Goal: Task Accomplishment & Management: Manage account settings

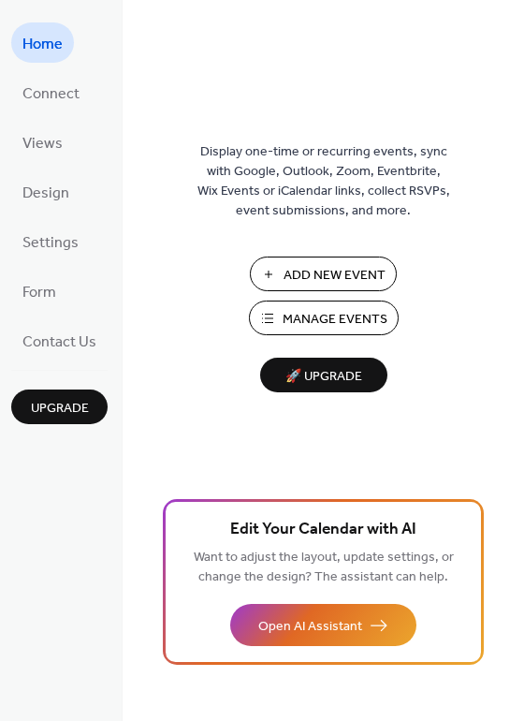
click at [309, 313] on span "Manage Events" at bounding box center [335, 320] width 105 height 20
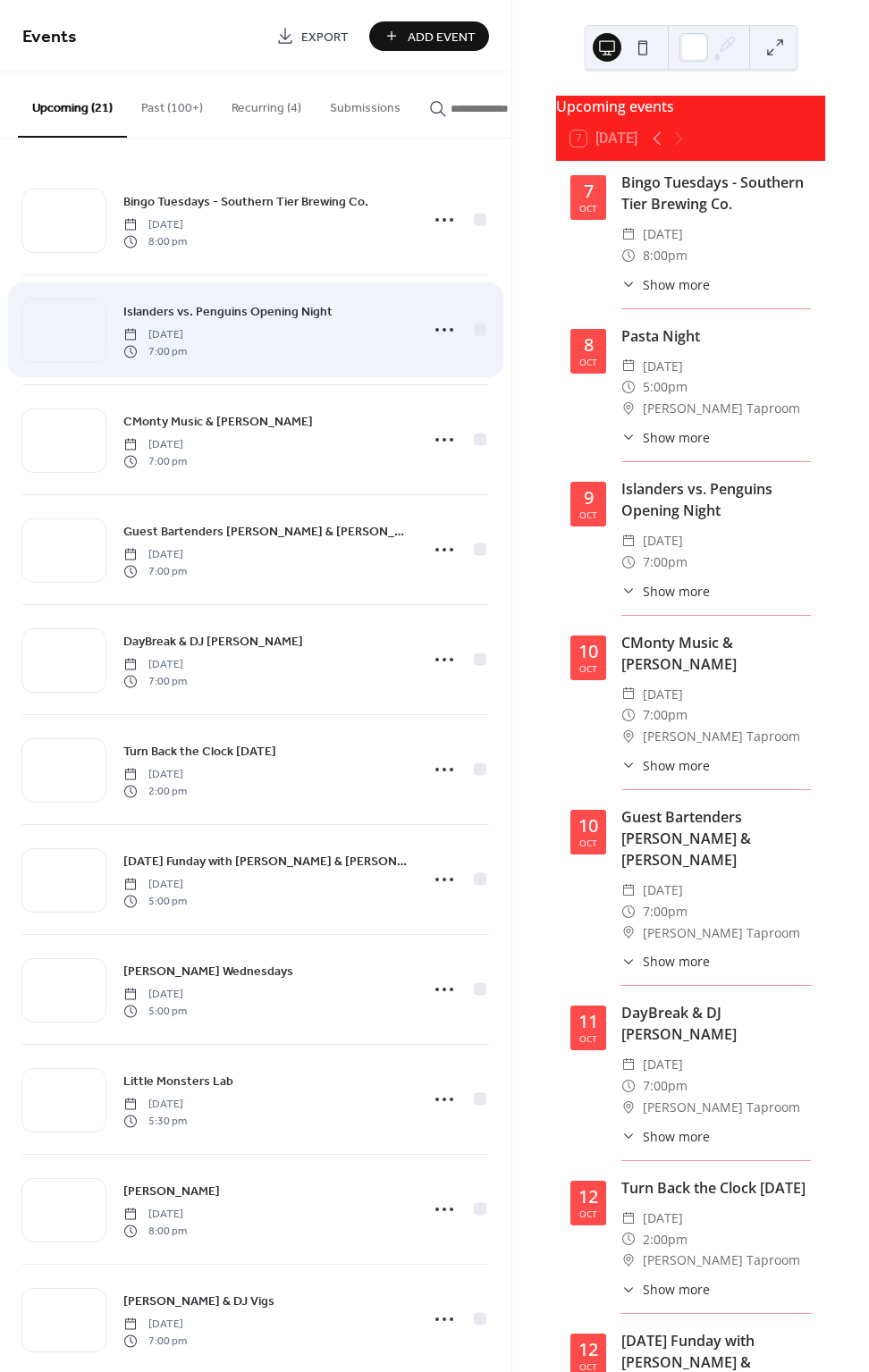
scroll to position [21, 0]
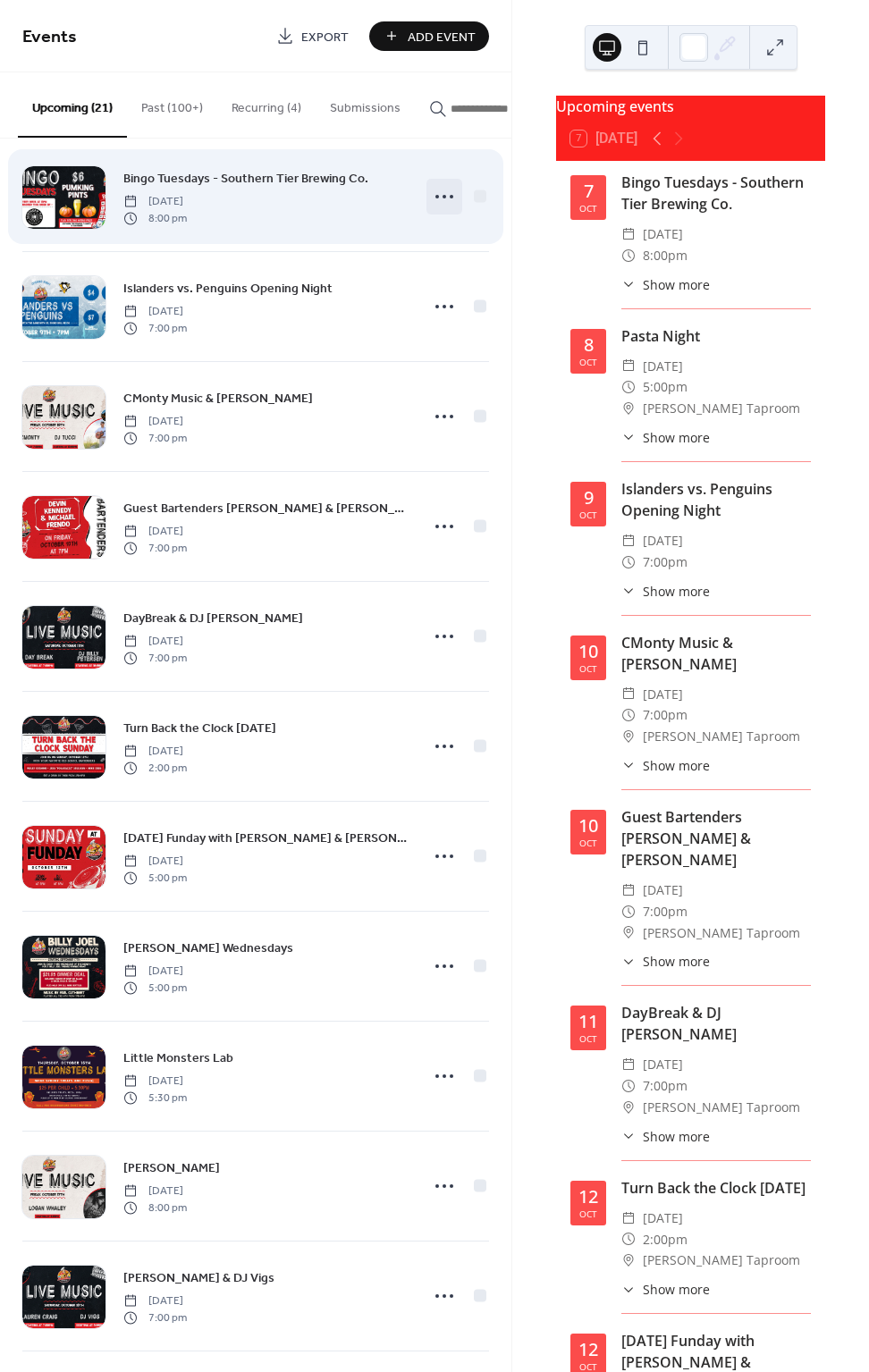
click at [434, 210] on icon at bounding box center [444, 197] width 29 height 29
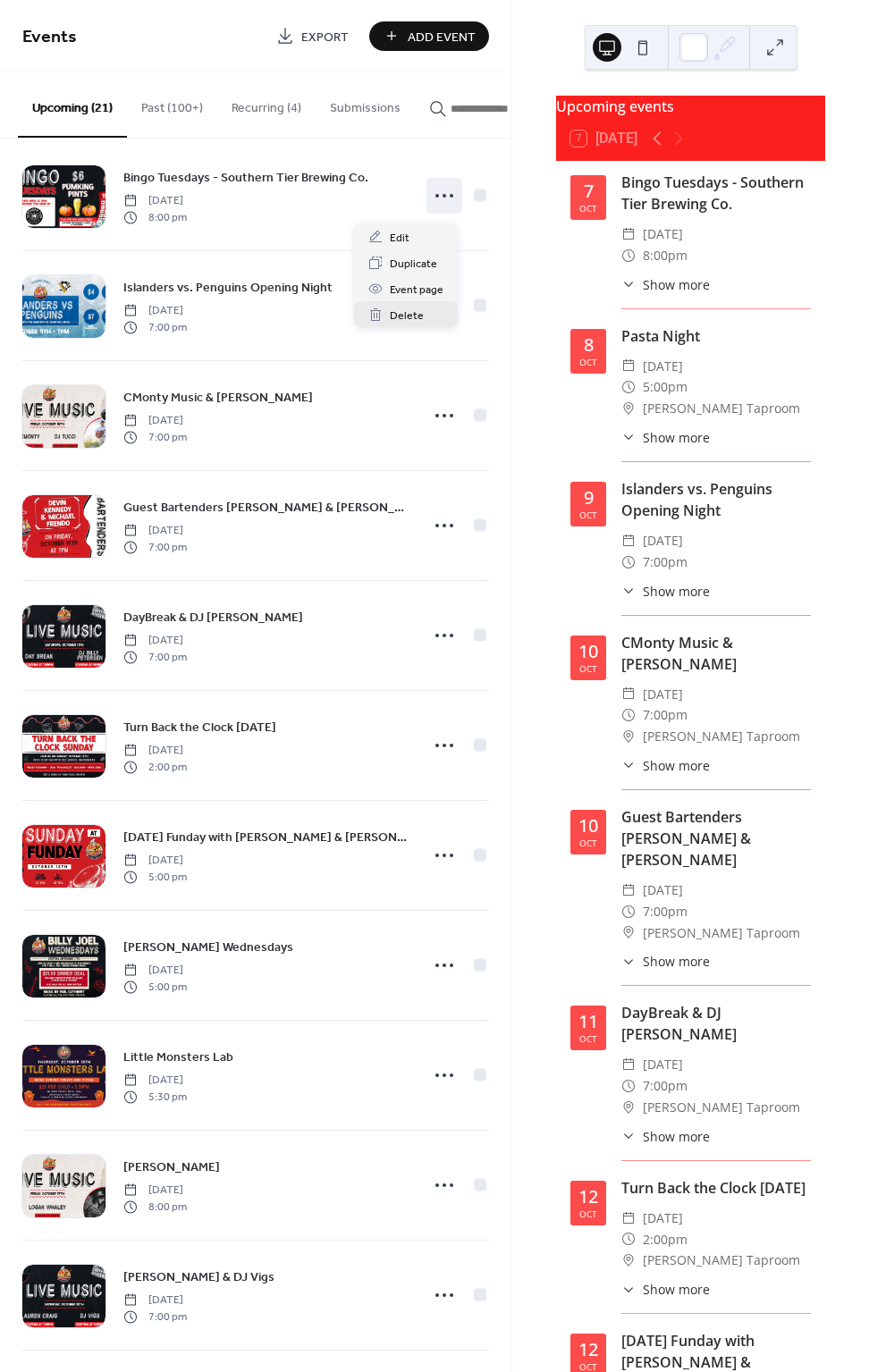
scroll to position [36, 0]
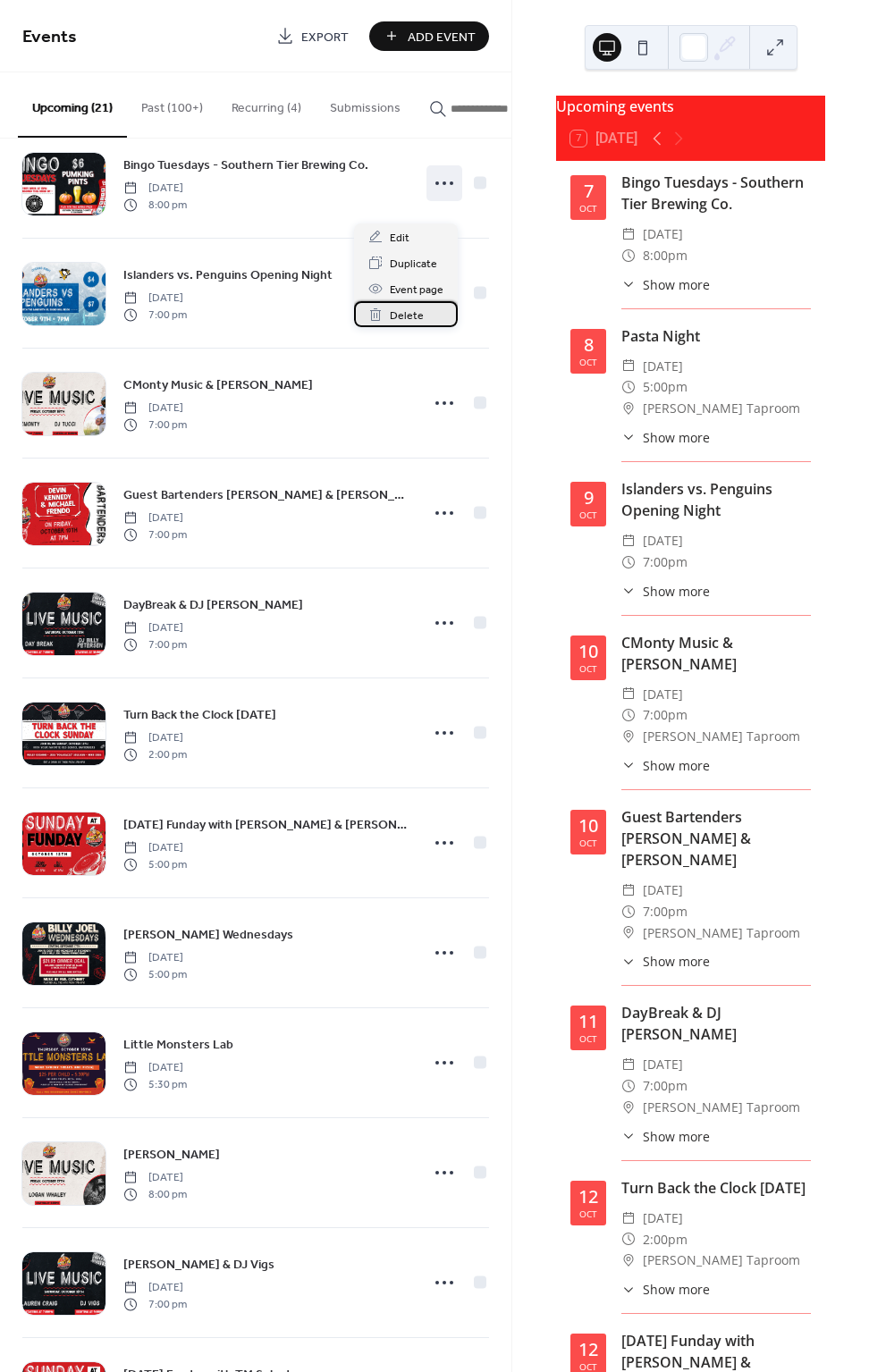
click at [400, 314] on span "Delete" at bounding box center [407, 316] width 34 height 19
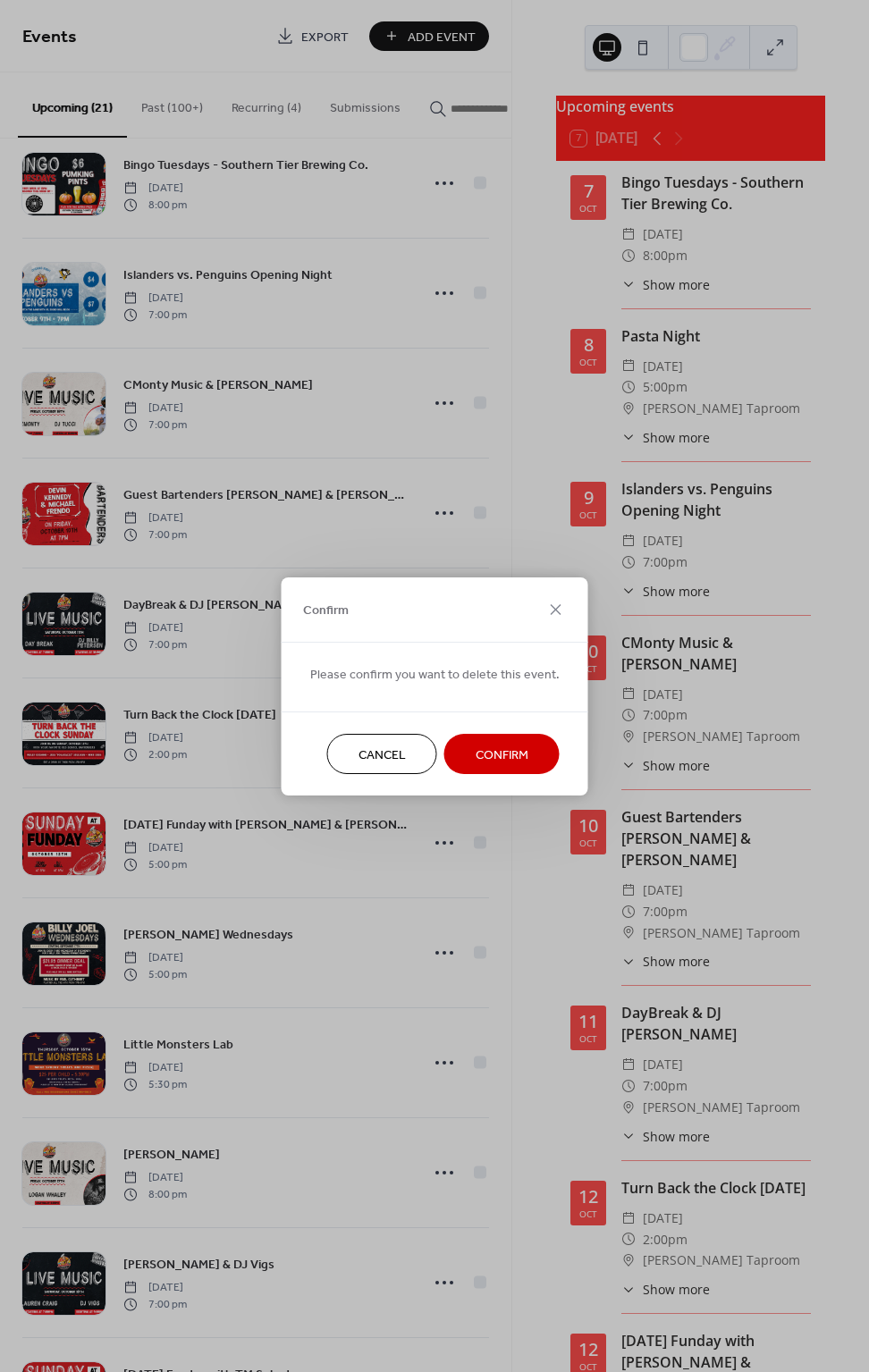
click at [514, 748] on span "Confirm" at bounding box center [501, 755] width 53 height 19
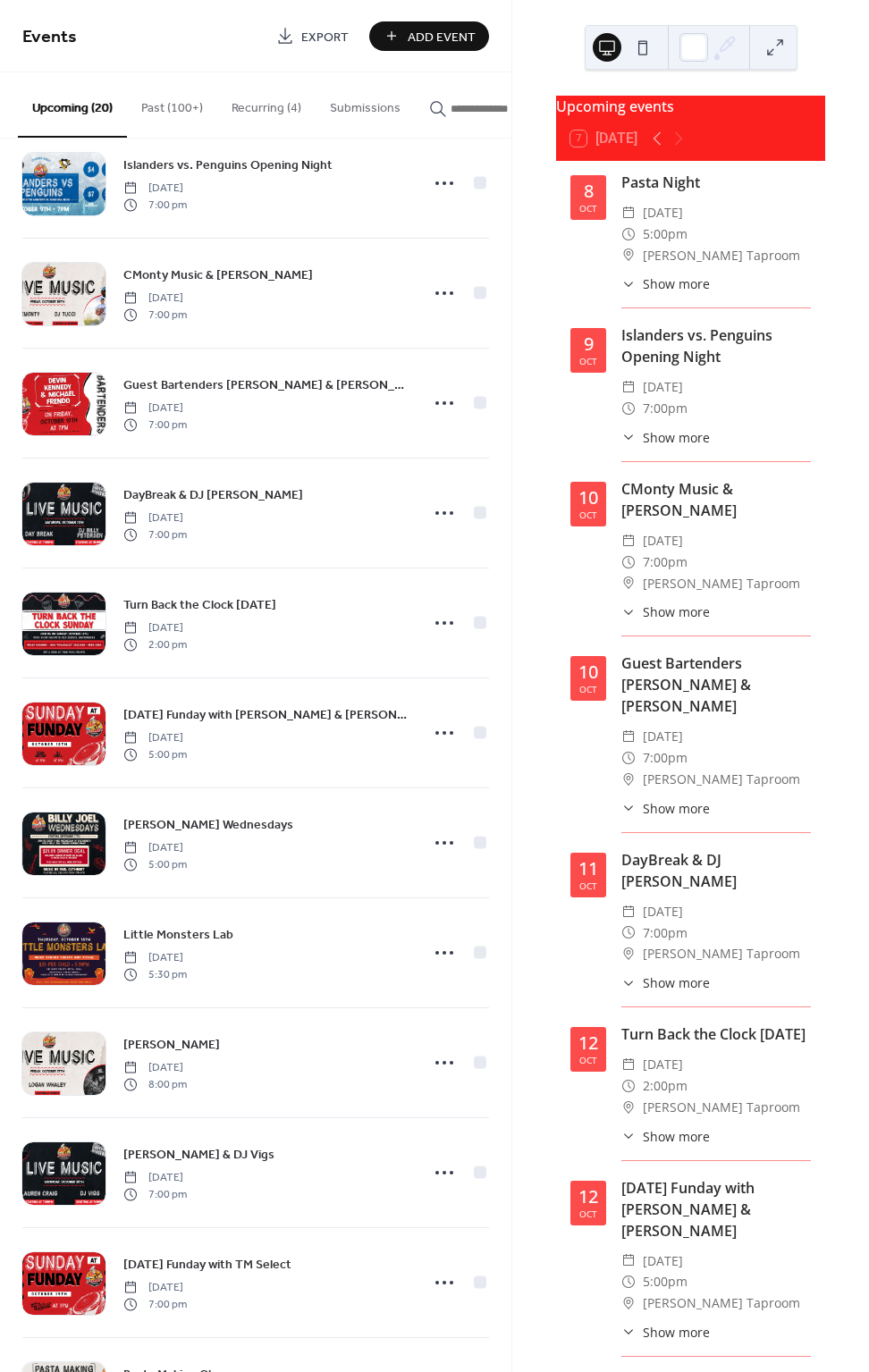
scroll to position [0, 0]
